Goal: Task Accomplishment & Management: Complete application form

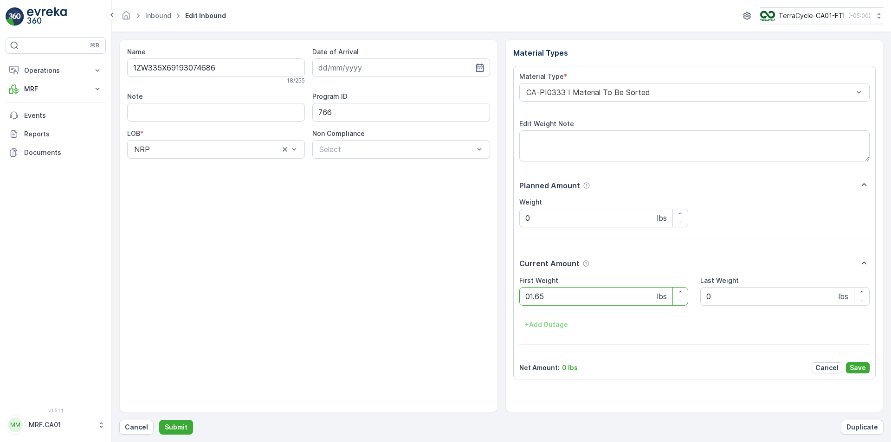
click at [159, 420] on button "Submit" at bounding box center [176, 427] width 34 height 15
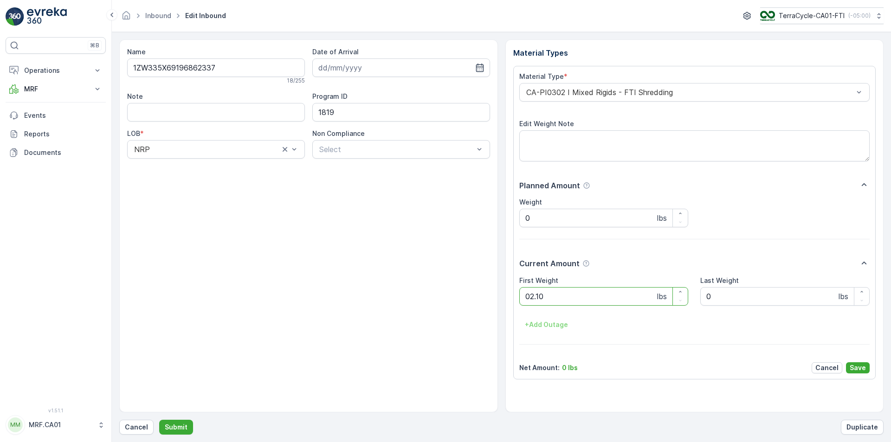
click at [159, 420] on button "Submit" at bounding box center [176, 427] width 34 height 15
click at [608, 84] on div "CA-PI0312 I Decanted Flexible Plastic" at bounding box center [694, 92] width 351 height 19
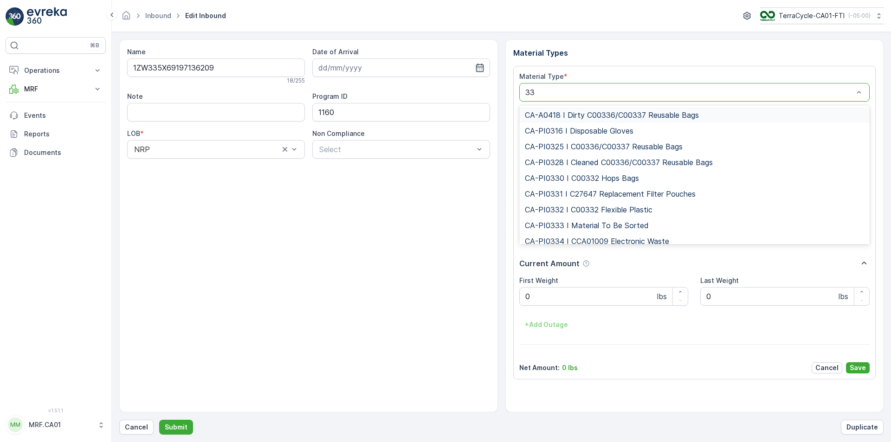
type input "333"
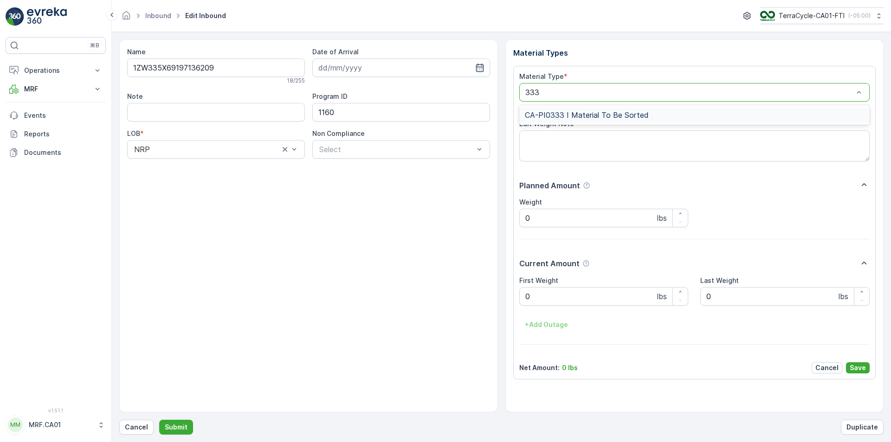
click at [624, 114] on span "CA-PI0333 I Material To Be Sorted" at bounding box center [587, 115] width 124 height 8
click at [159, 420] on button "Submit" at bounding box center [176, 427] width 34 height 15
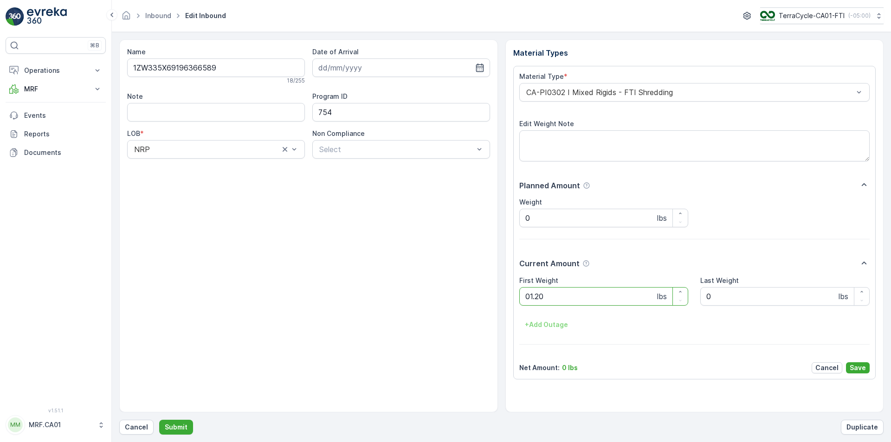
click at [159, 420] on button "Submit" at bounding box center [176, 427] width 34 height 15
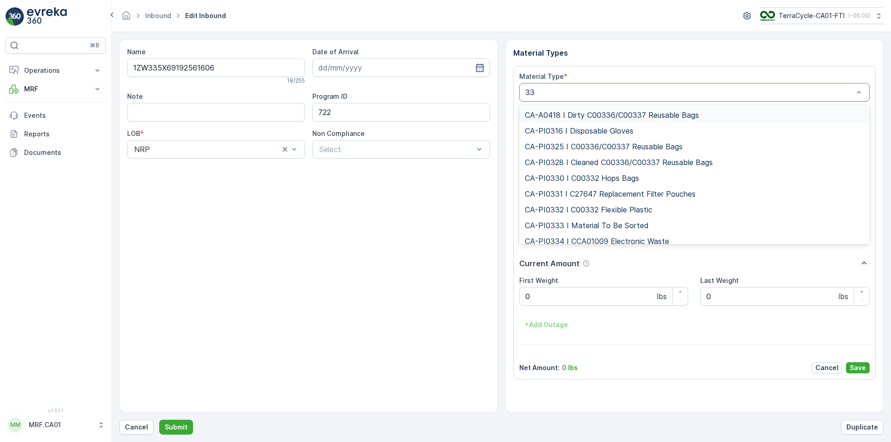
type input "333"
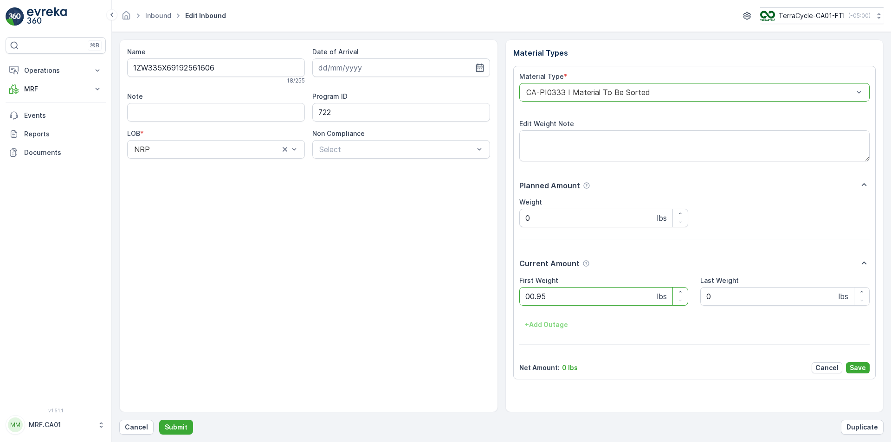
click at [159, 420] on button "Submit" at bounding box center [176, 427] width 34 height 15
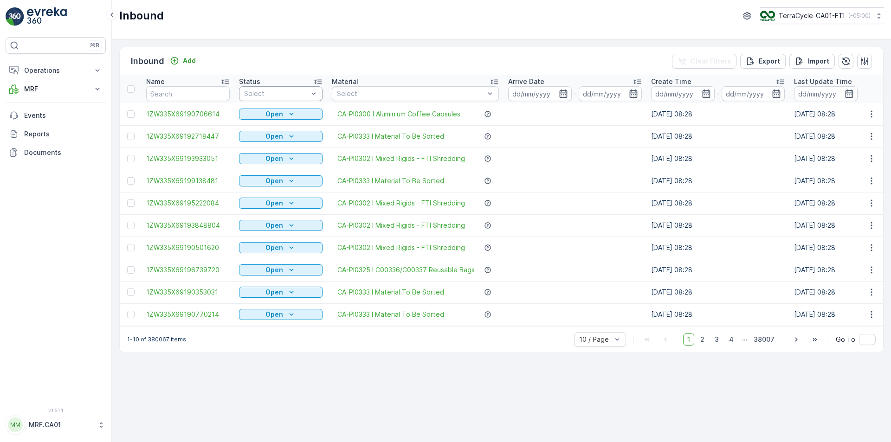
click at [301, 98] on div "Select" at bounding box center [280, 93] width 83 height 15
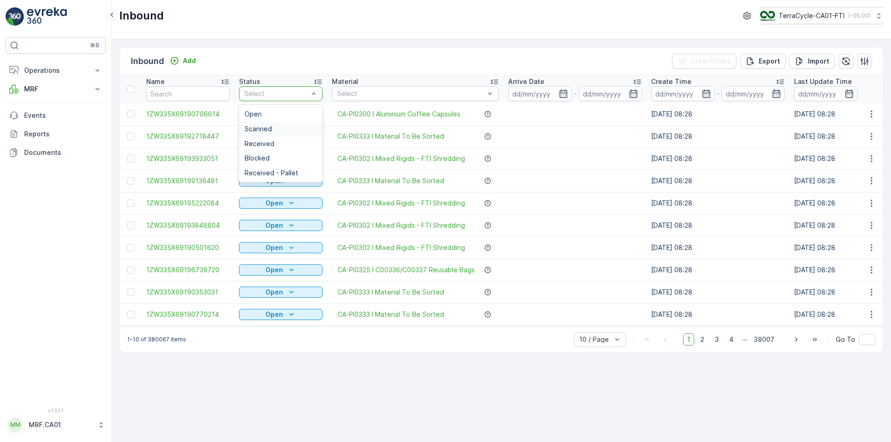
click at [291, 122] on div "Scanned" at bounding box center [280, 129] width 83 height 15
